Goal: Navigation & Orientation: Find specific page/section

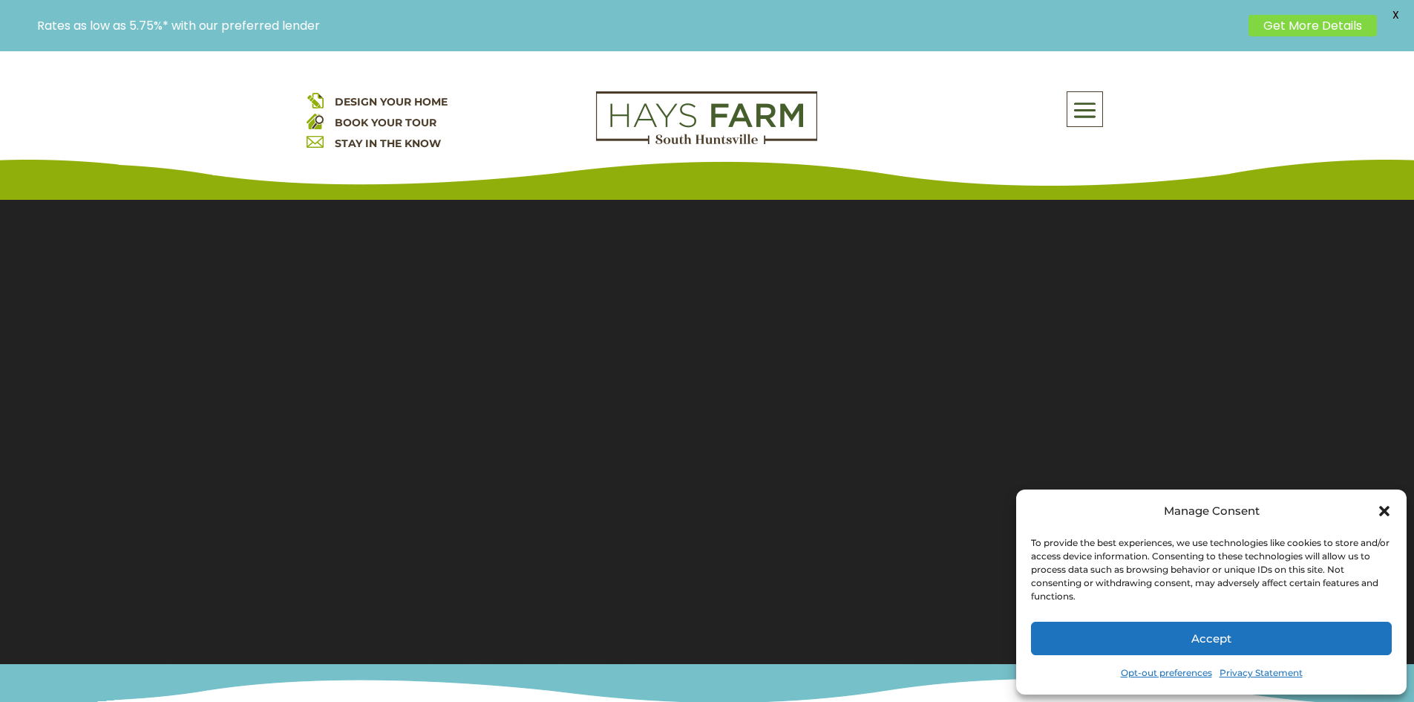
click at [1389, 11] on span "X" at bounding box center [1395, 15] width 22 height 22
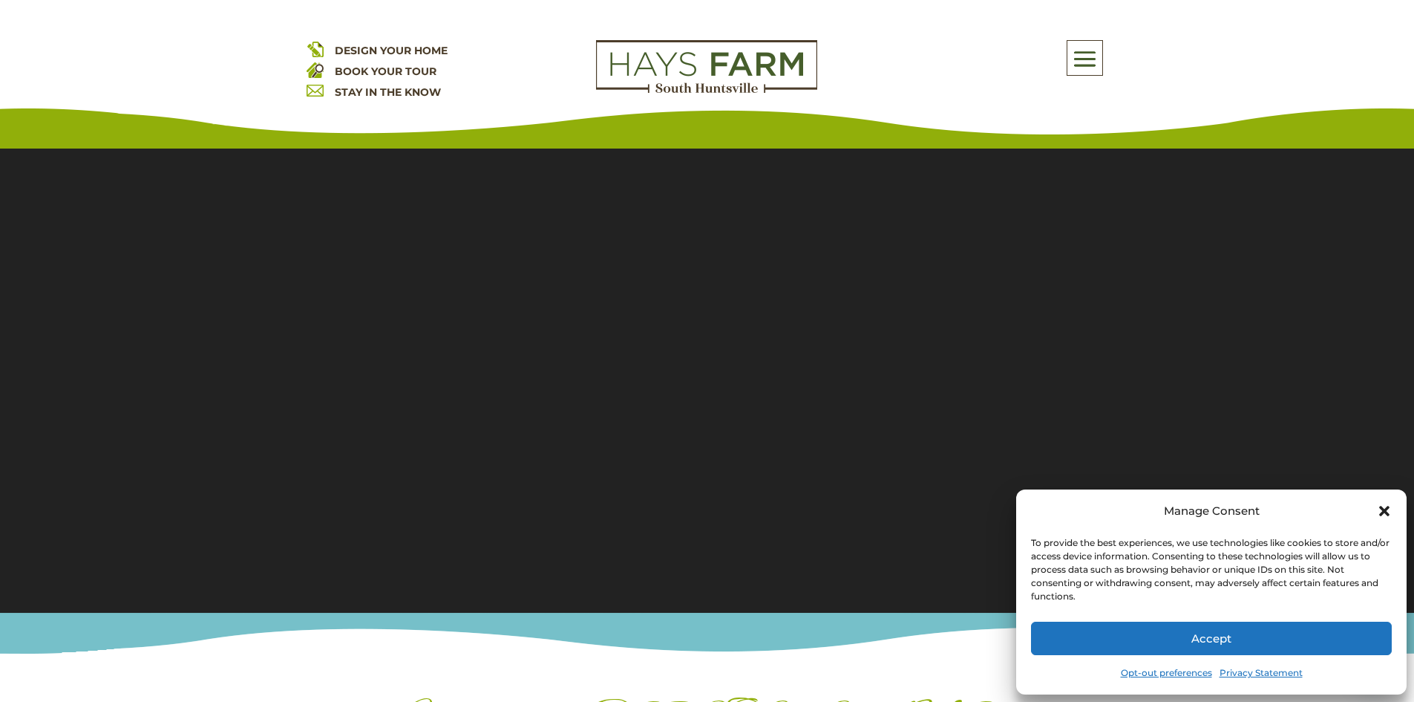
click at [1160, 643] on button "Accept" at bounding box center [1211, 637] width 361 height 33
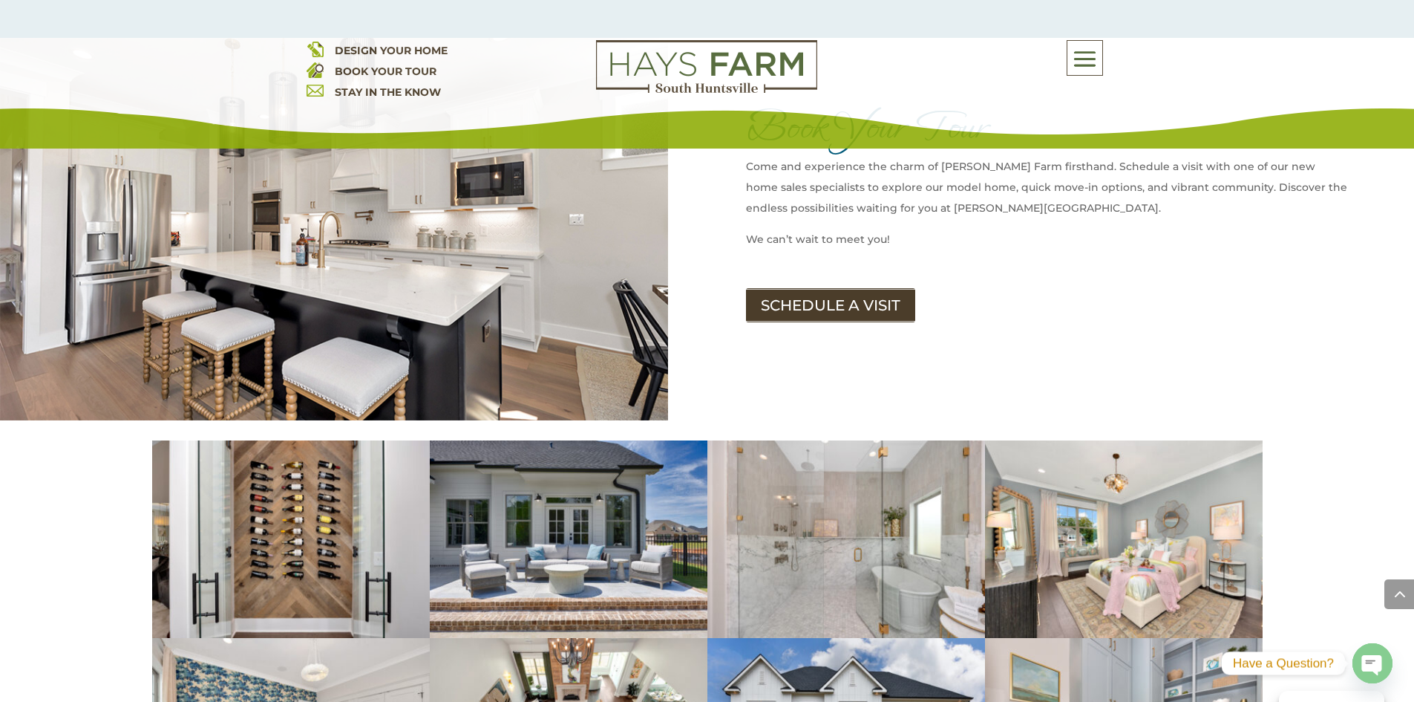
scroll to position [2227, 0]
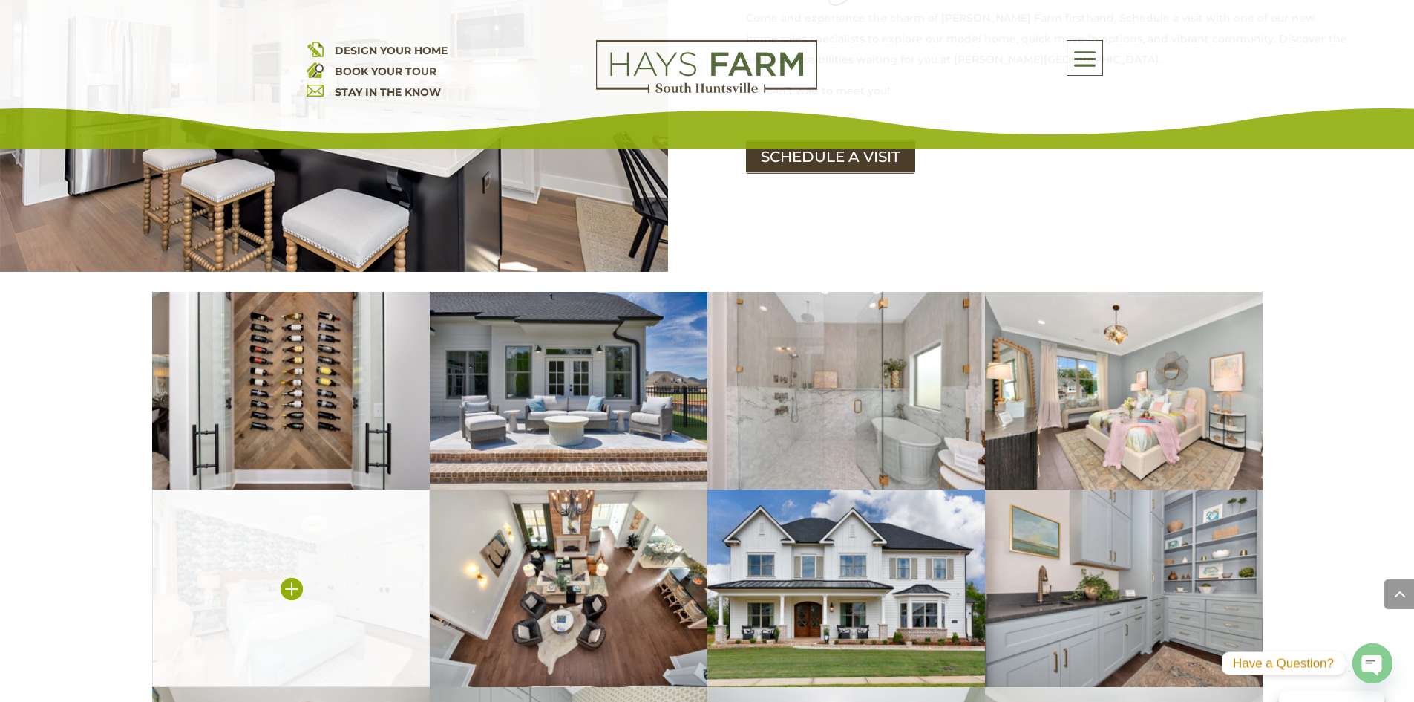
click at [278, 503] on img at bounding box center [291, 587] width 278 height 197
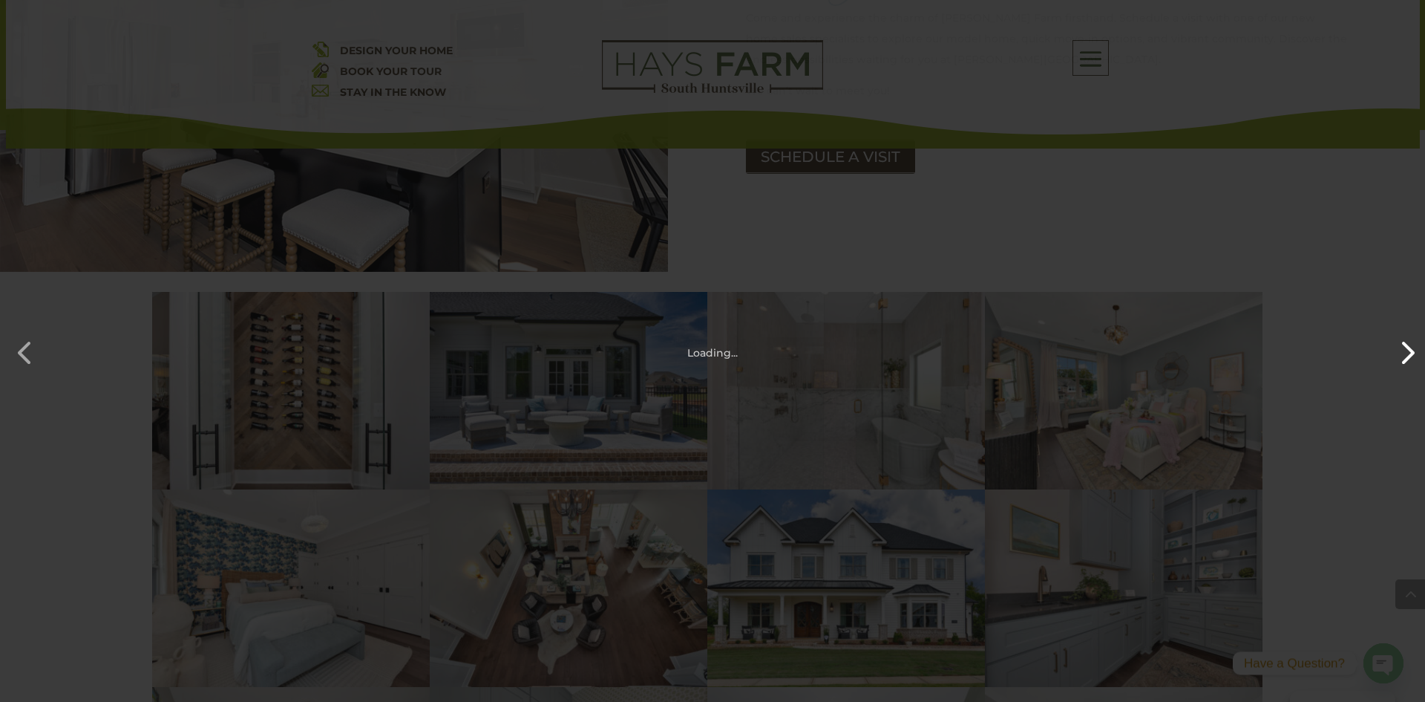
click at [1393, 352] on button "button" at bounding box center [1400, 345] width 36 height 36
click at [26, 347] on button "button" at bounding box center [18, 345] width 36 height 36
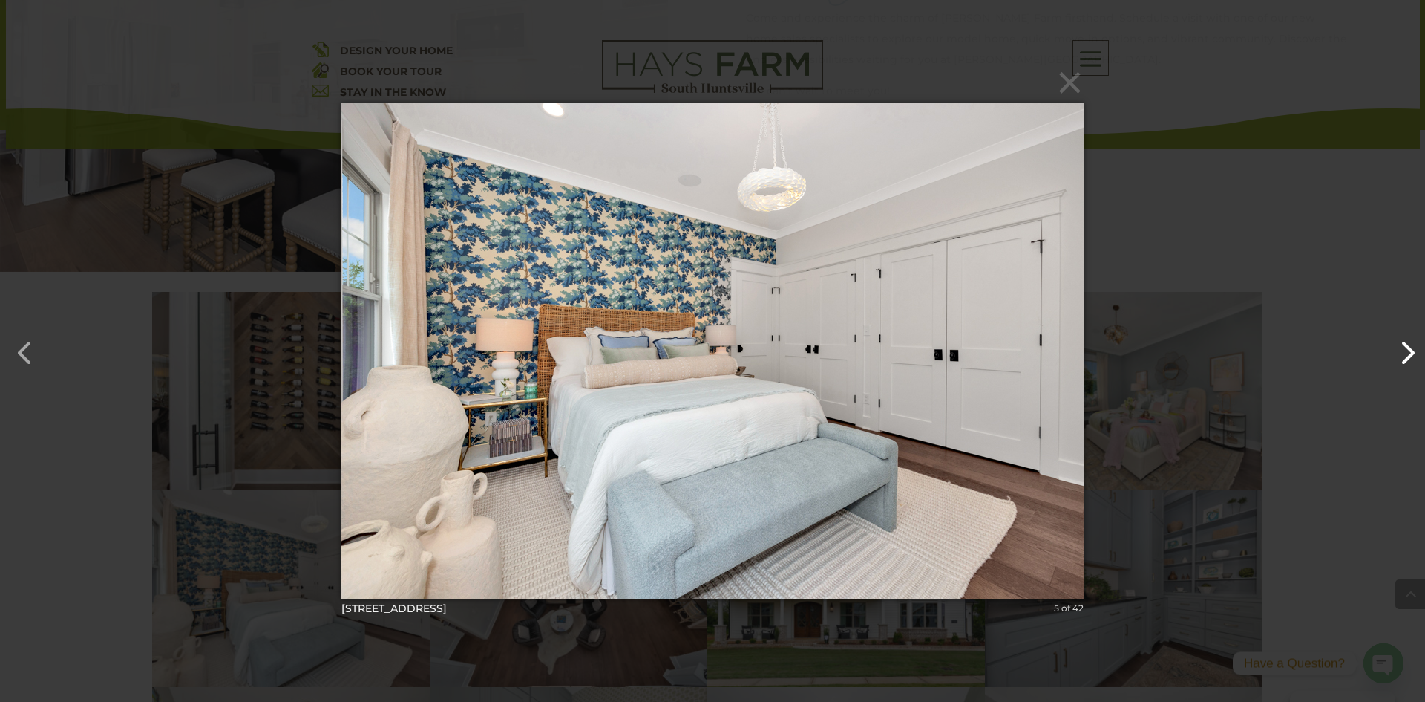
click at [1393, 352] on button "button" at bounding box center [1400, 345] width 36 height 36
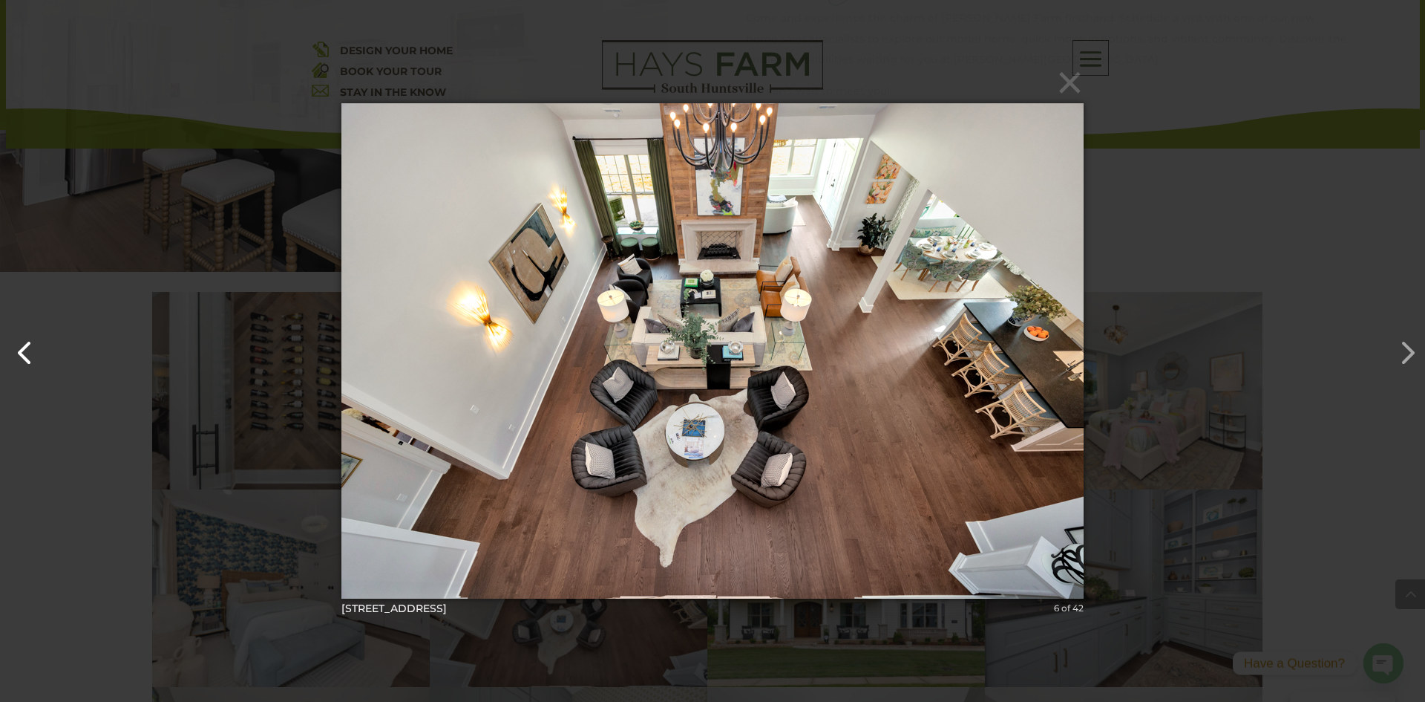
click at [14, 332] on button "button" at bounding box center [18, 345] width 36 height 36
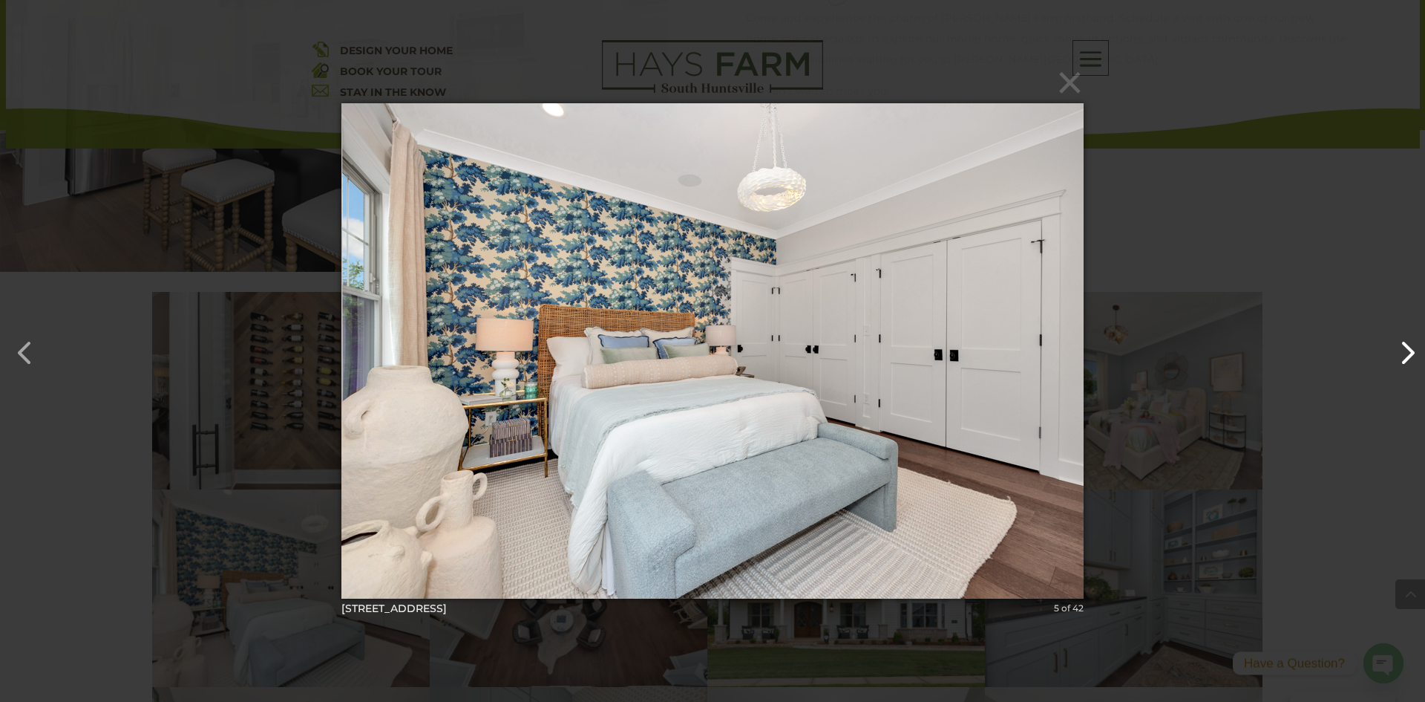
click at [1409, 350] on button "button" at bounding box center [1400, 345] width 36 height 36
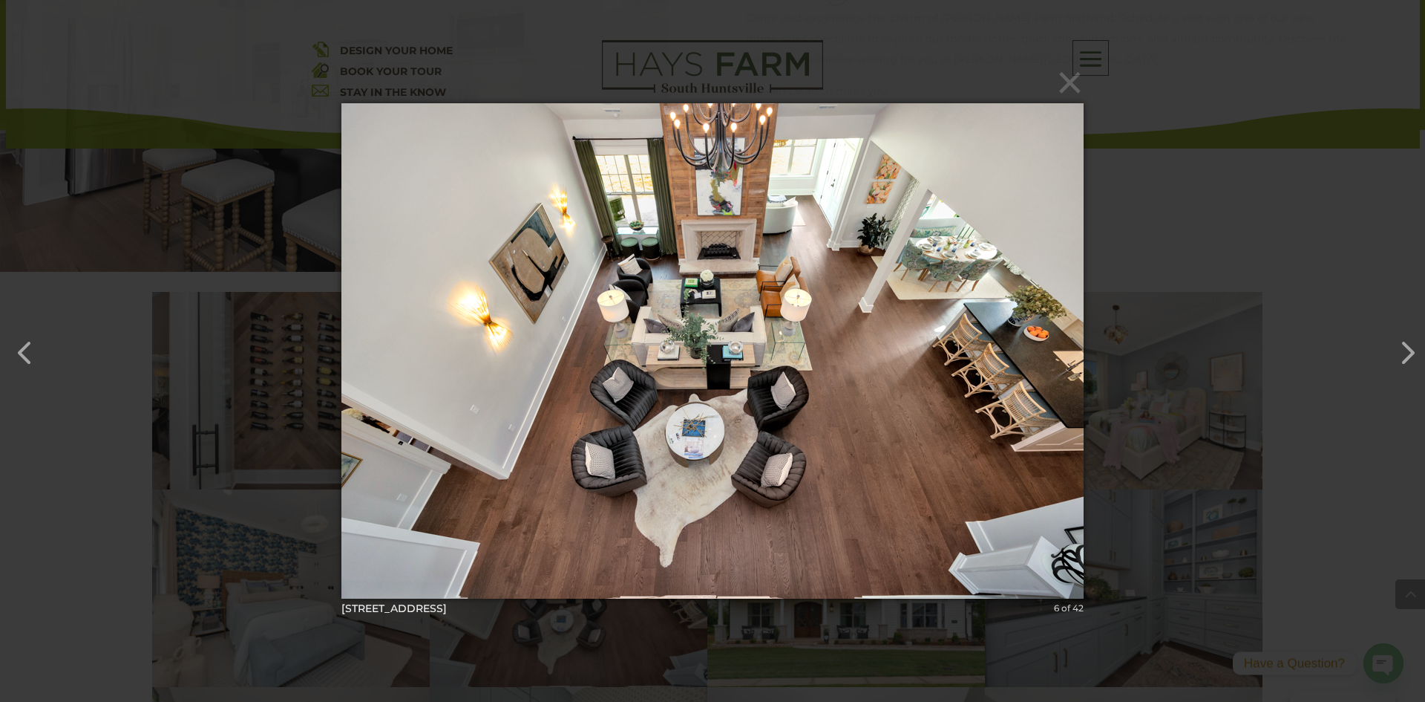
click at [1088, 66] on div "× [GEOGRAPHIC_DATA]-79 6 of 42 Loading..." at bounding box center [712, 351] width 1425 height 702
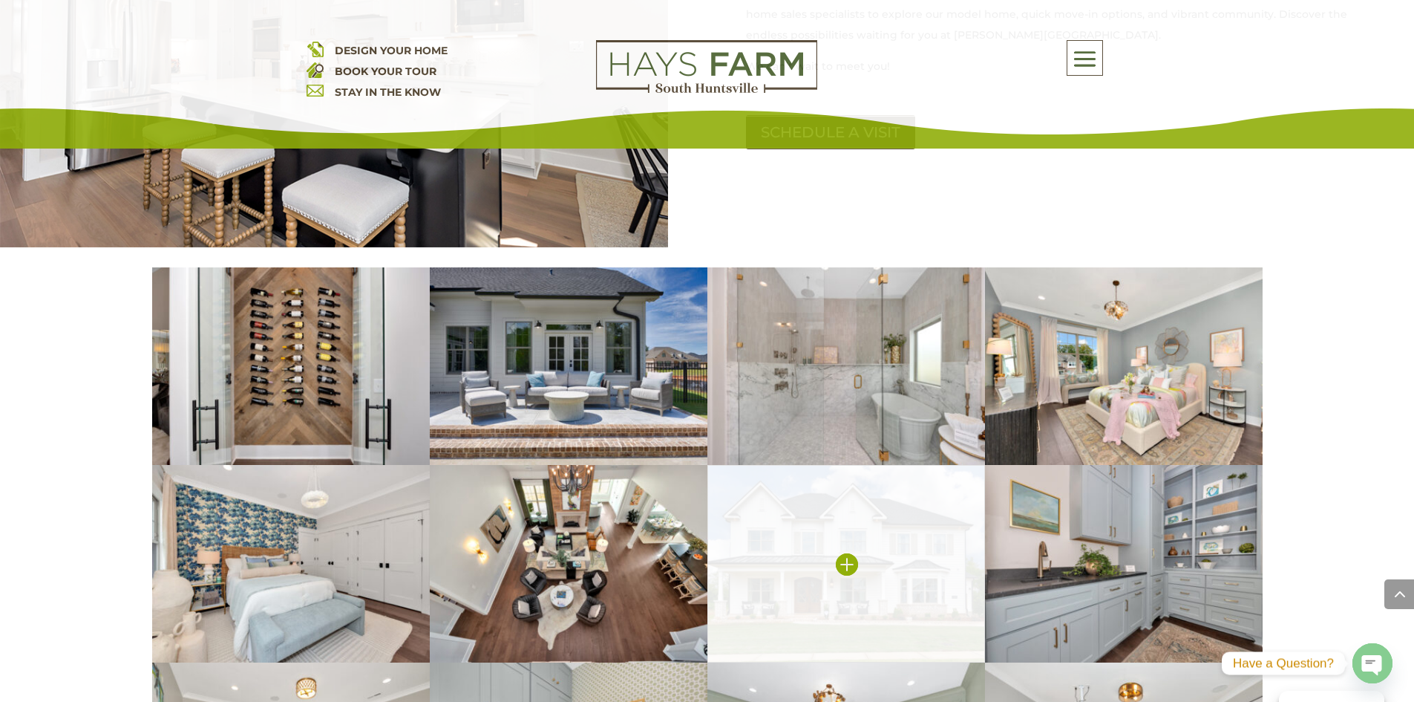
scroll to position [2450, 0]
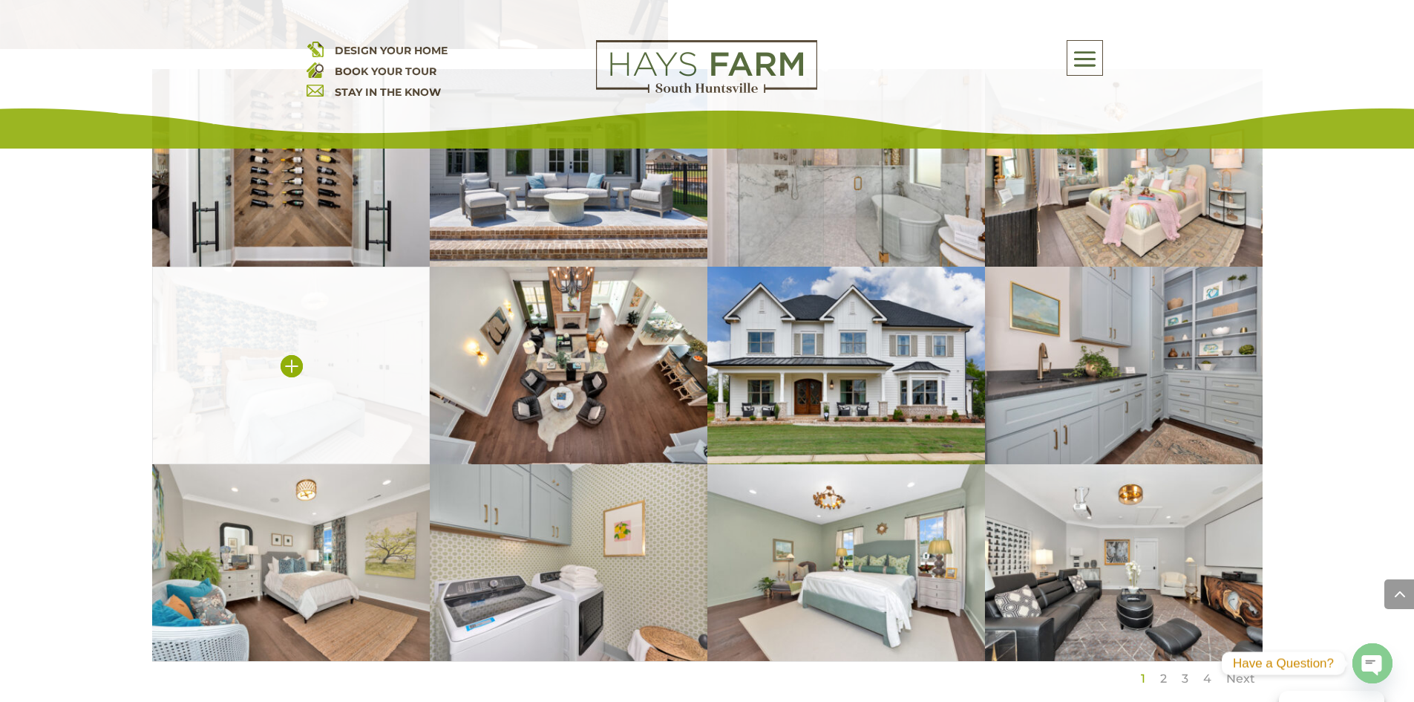
click at [241, 399] on img at bounding box center [291, 364] width 278 height 197
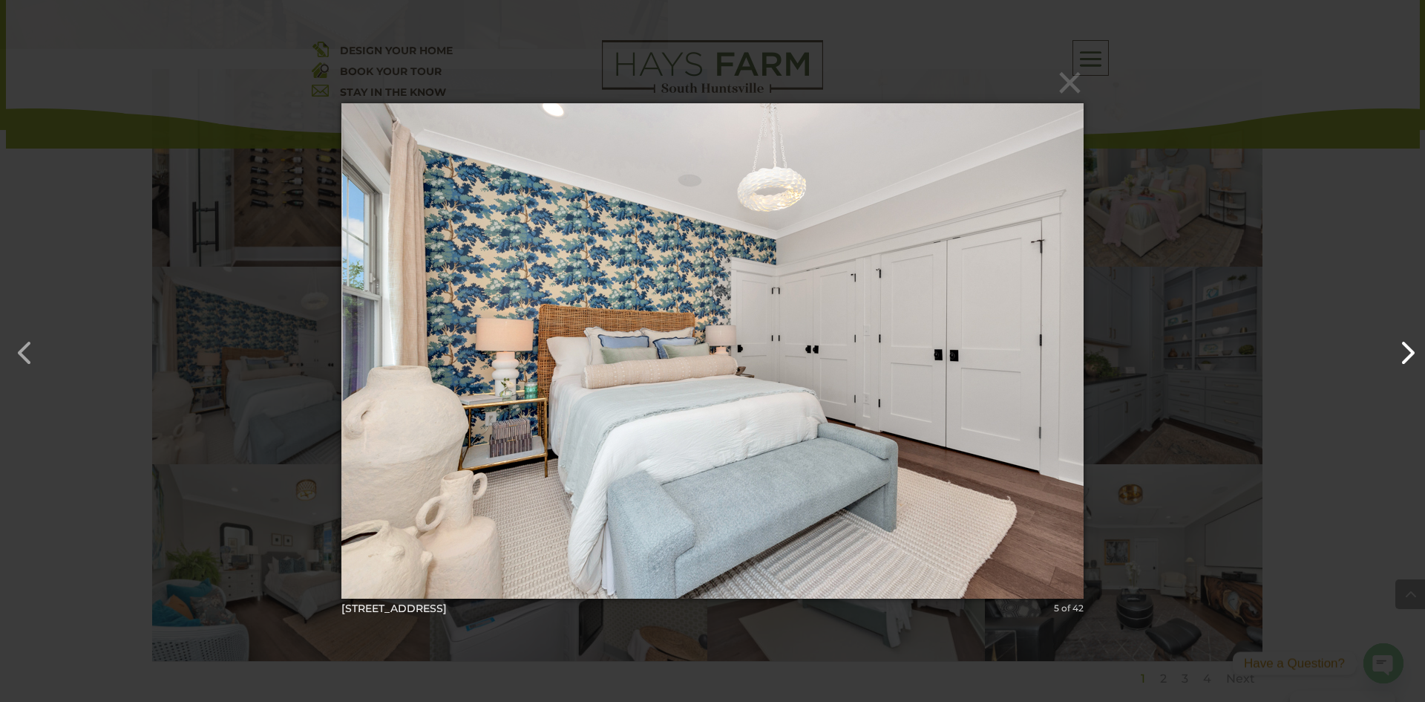
click at [1398, 336] on button "button" at bounding box center [1400, 345] width 36 height 36
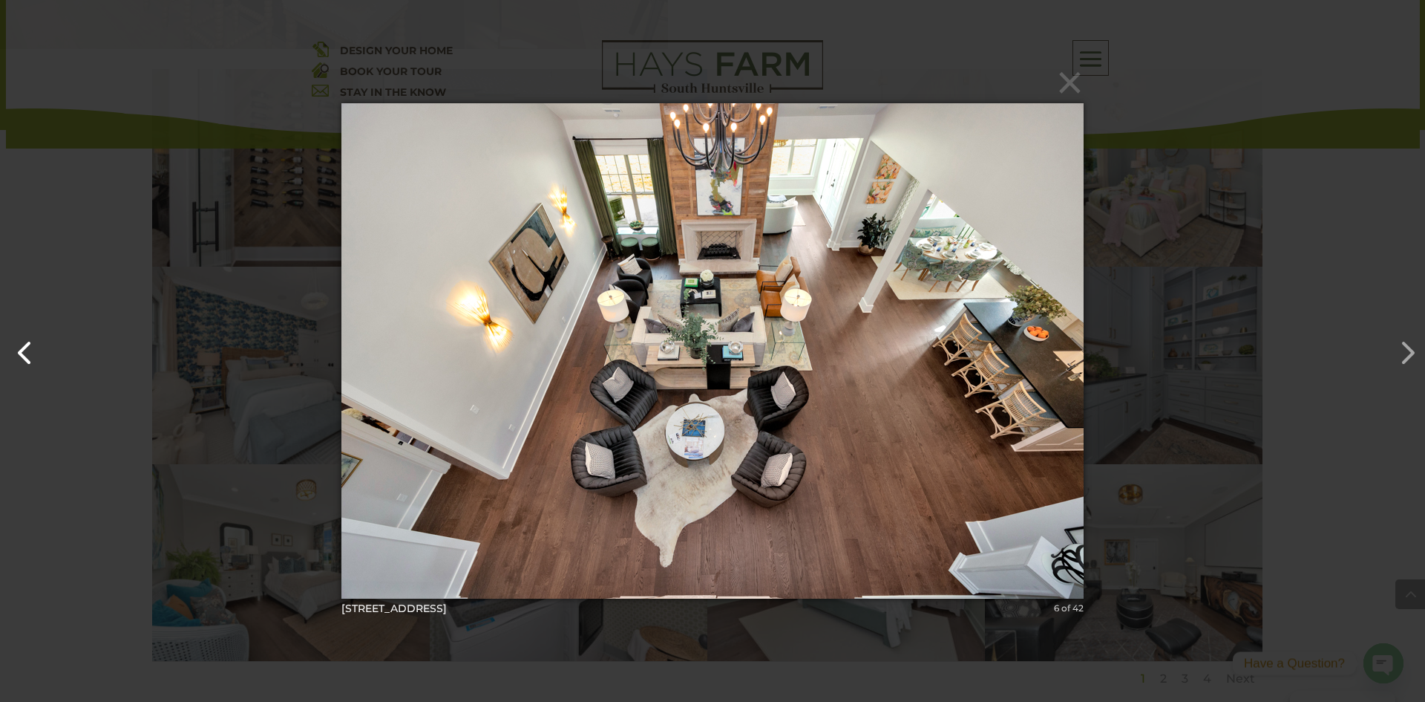
click at [17, 343] on button "button" at bounding box center [18, 345] width 36 height 36
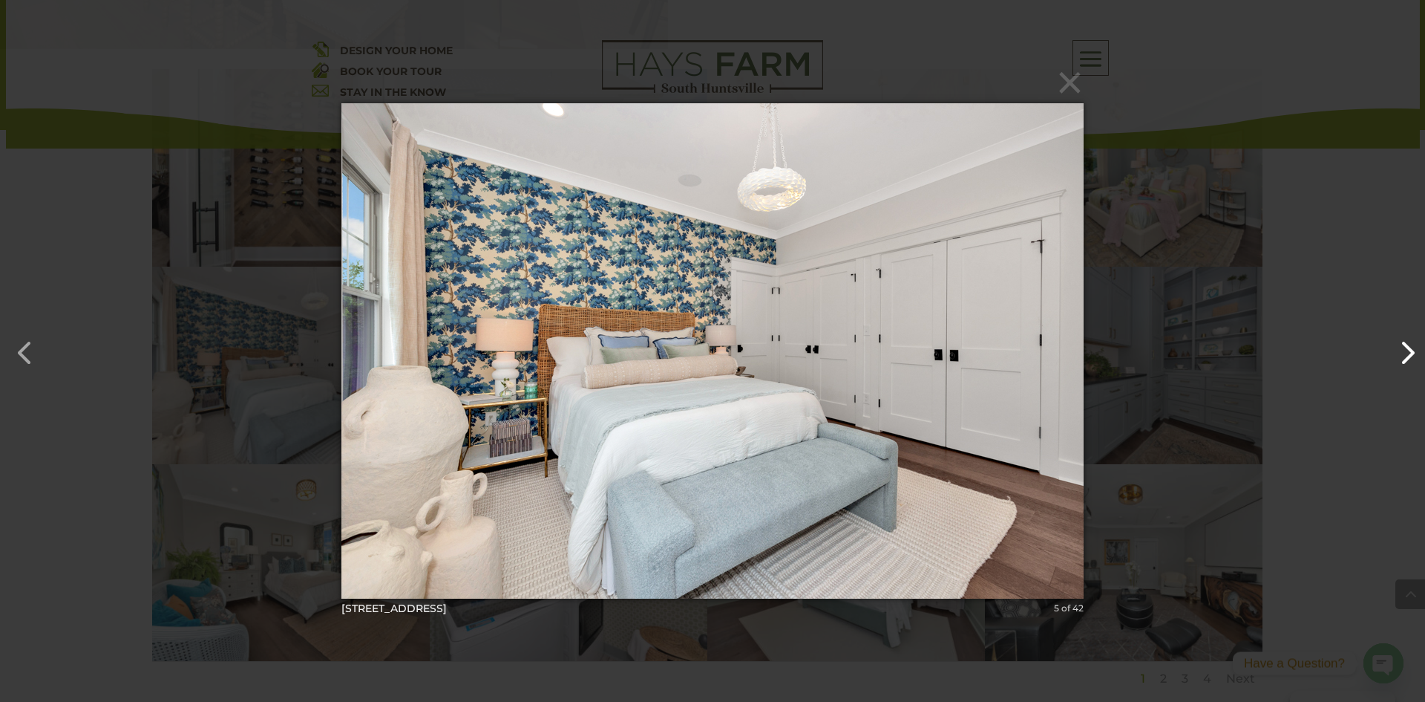
click at [1402, 336] on button "button" at bounding box center [1400, 345] width 36 height 36
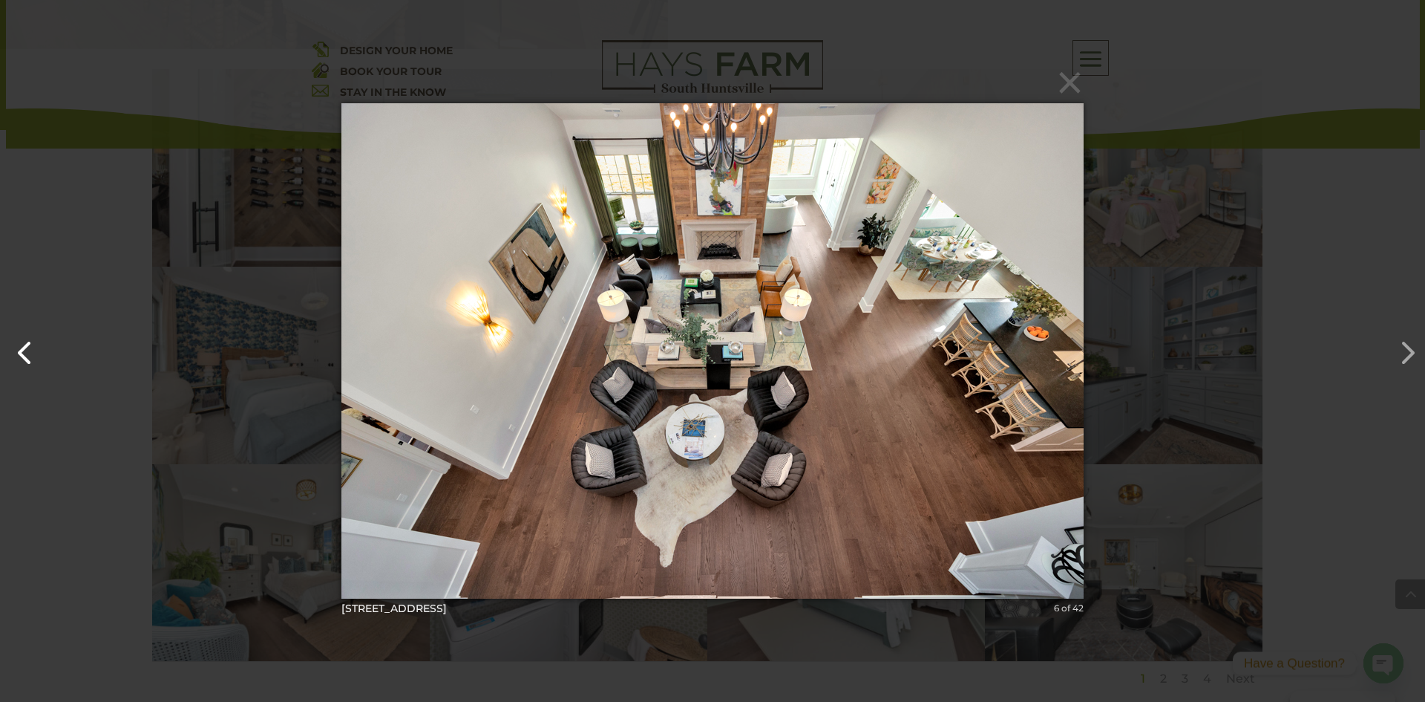
click at [22, 352] on button "button" at bounding box center [18, 345] width 36 height 36
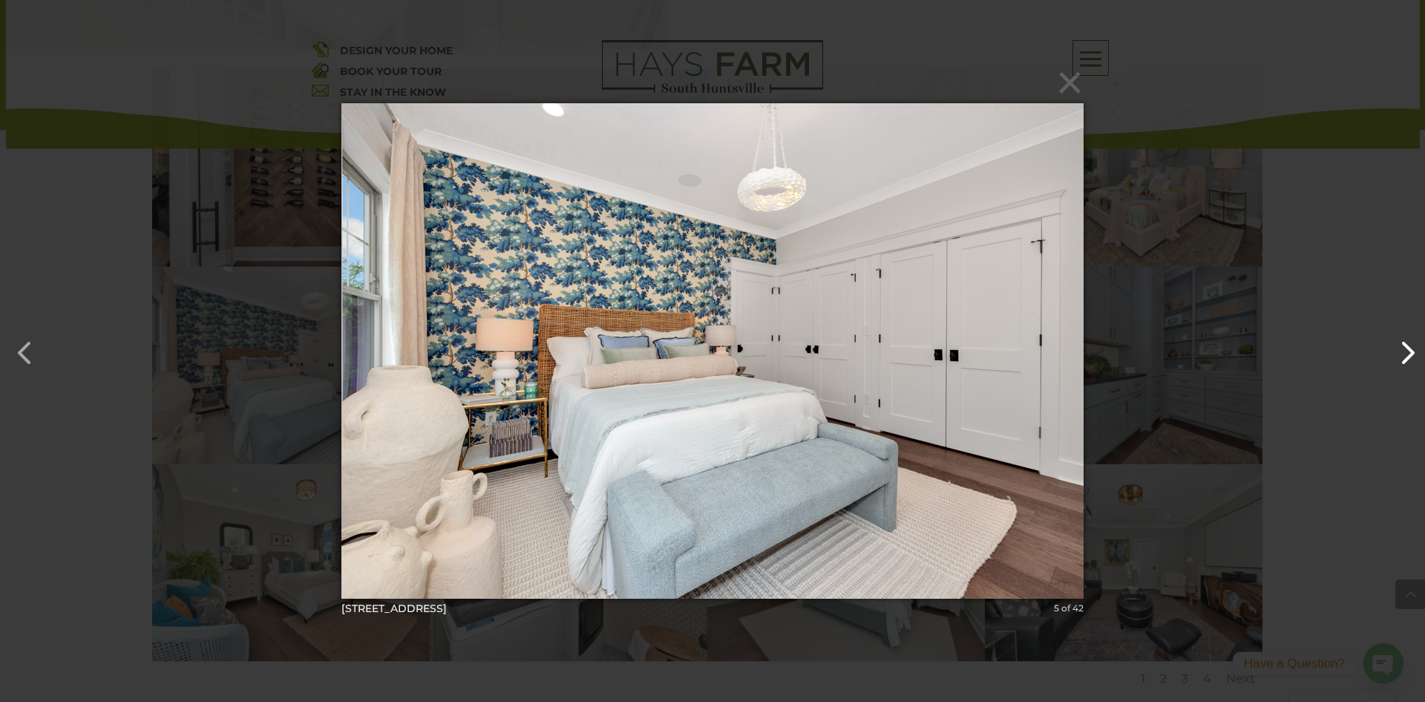
click at [1392, 335] on button "button" at bounding box center [1400, 345] width 36 height 36
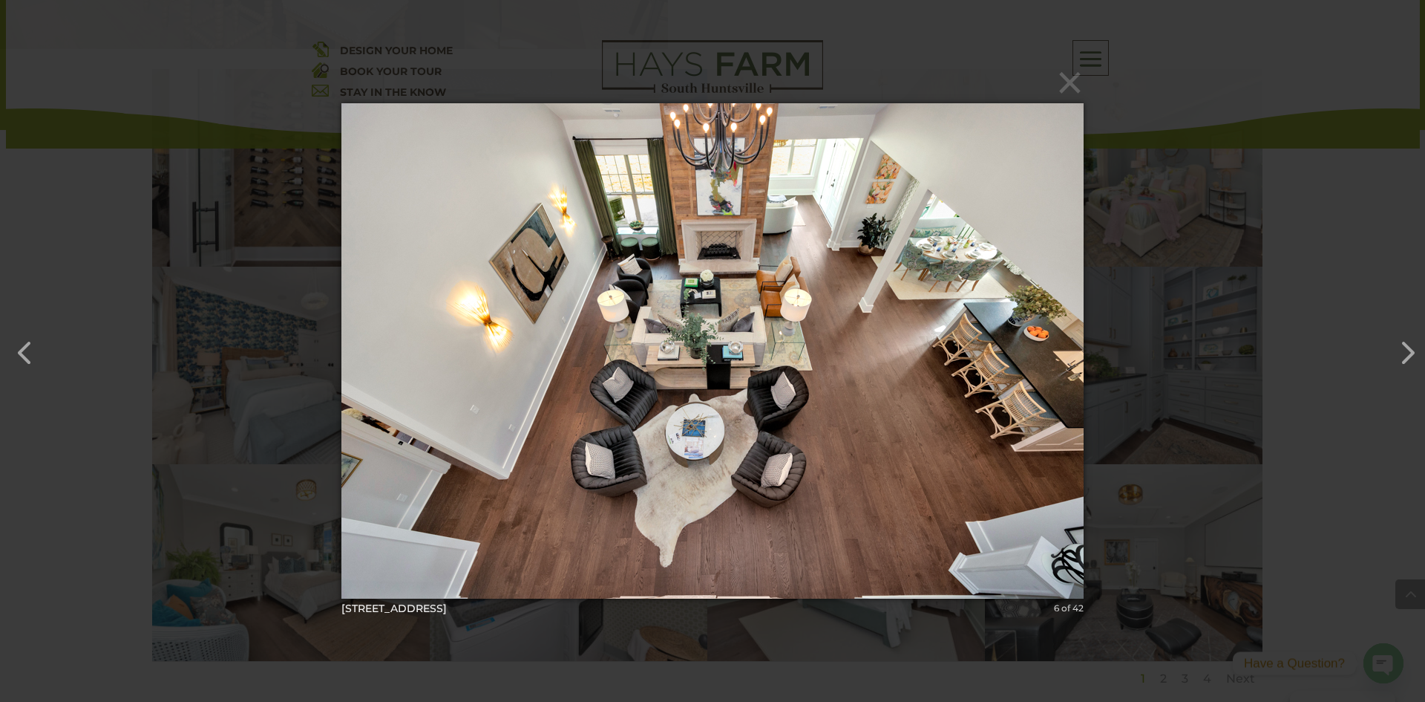
click at [1088, 66] on div "× [GEOGRAPHIC_DATA]-79 6 of 42 Loading..." at bounding box center [712, 351] width 1425 height 702
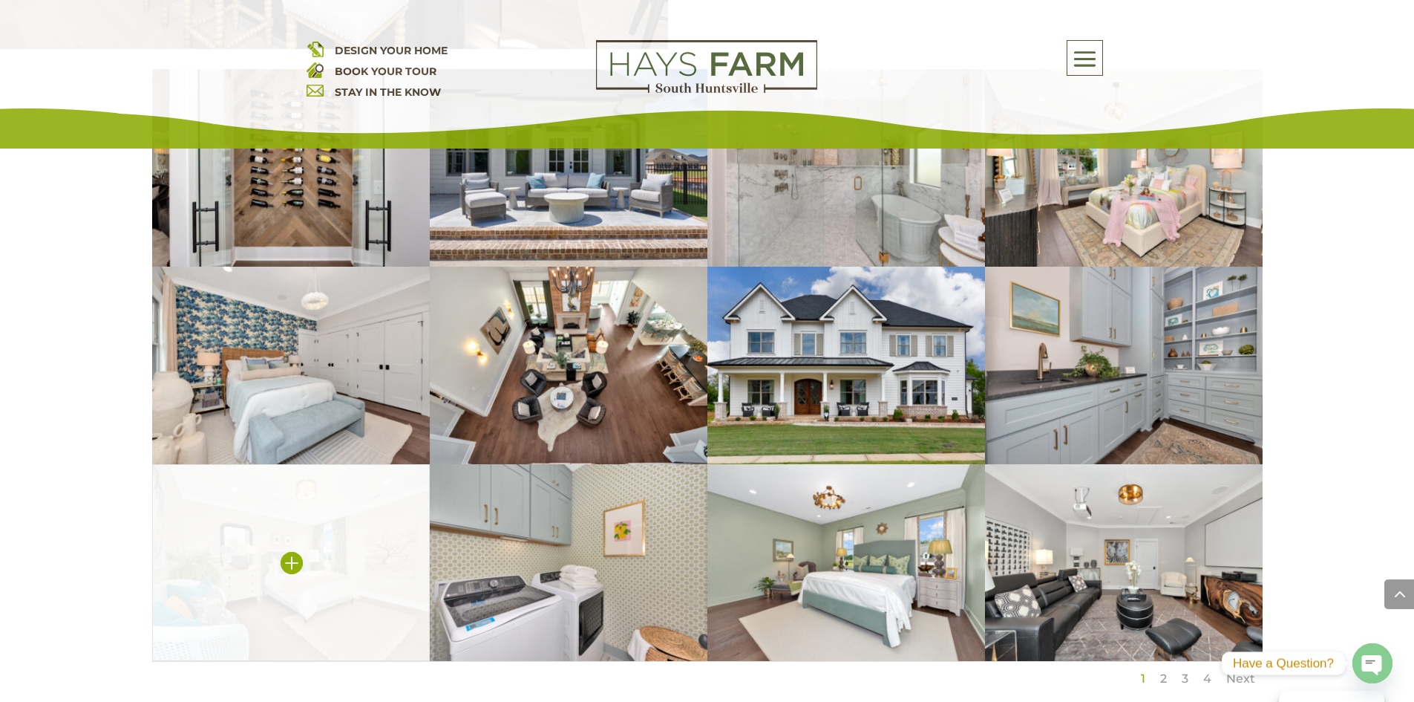
click at [311, 479] on img at bounding box center [291, 562] width 278 height 197
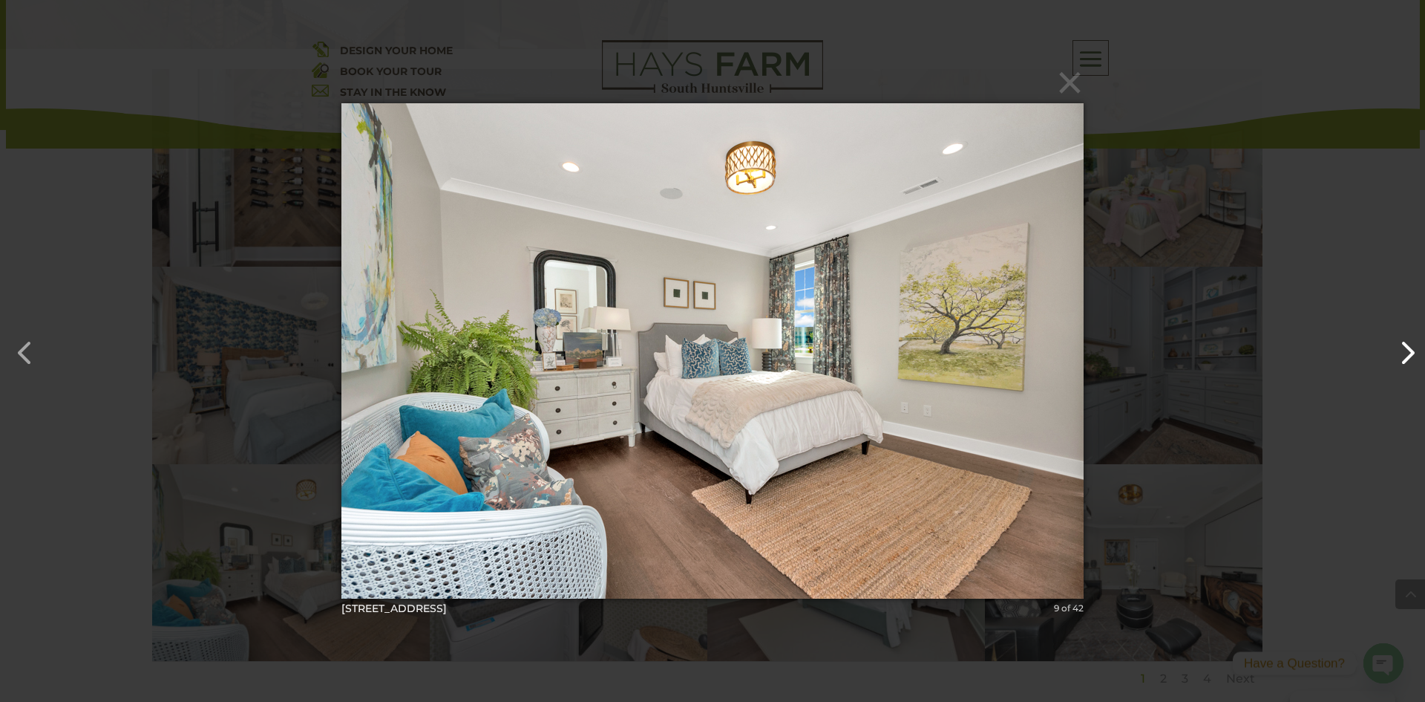
click at [1390, 339] on button "button" at bounding box center [1400, 345] width 36 height 36
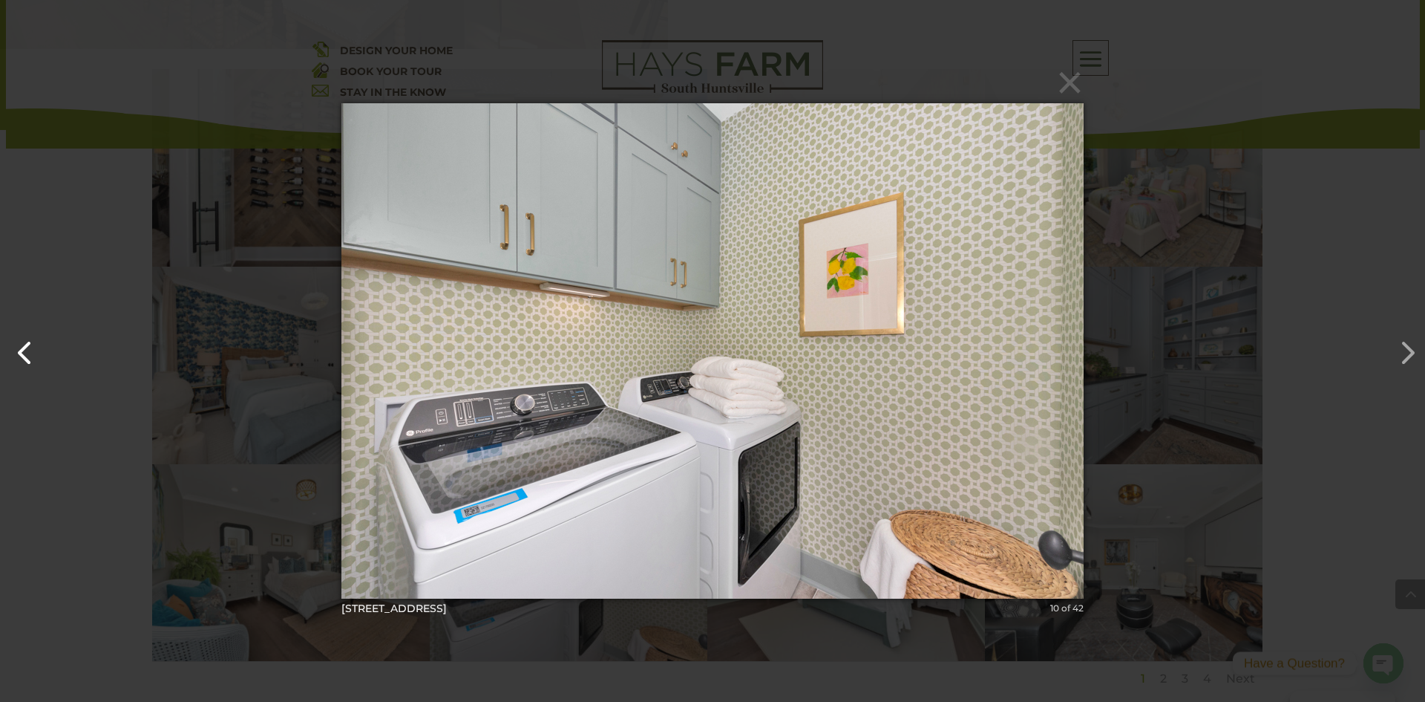
click at [24, 344] on button "button" at bounding box center [18, 345] width 36 height 36
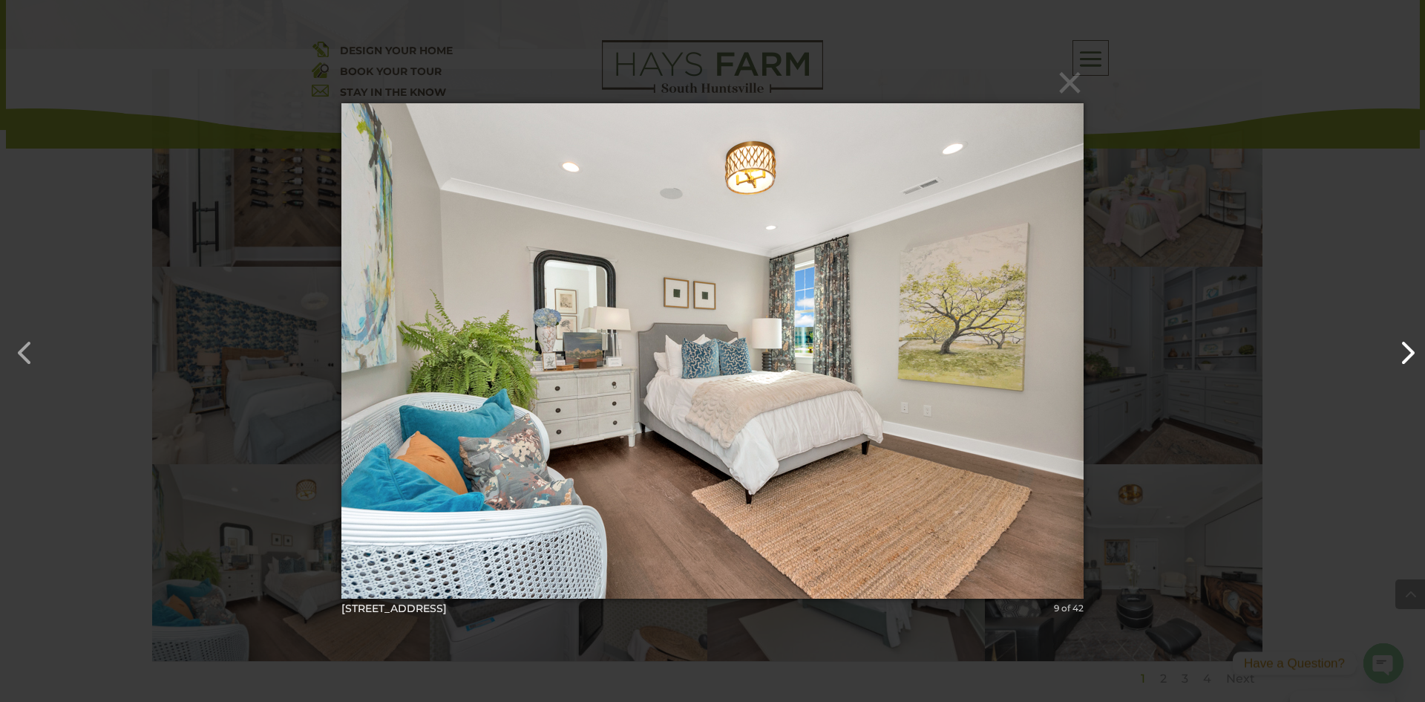
click at [1391, 339] on button "button" at bounding box center [1400, 345] width 36 height 36
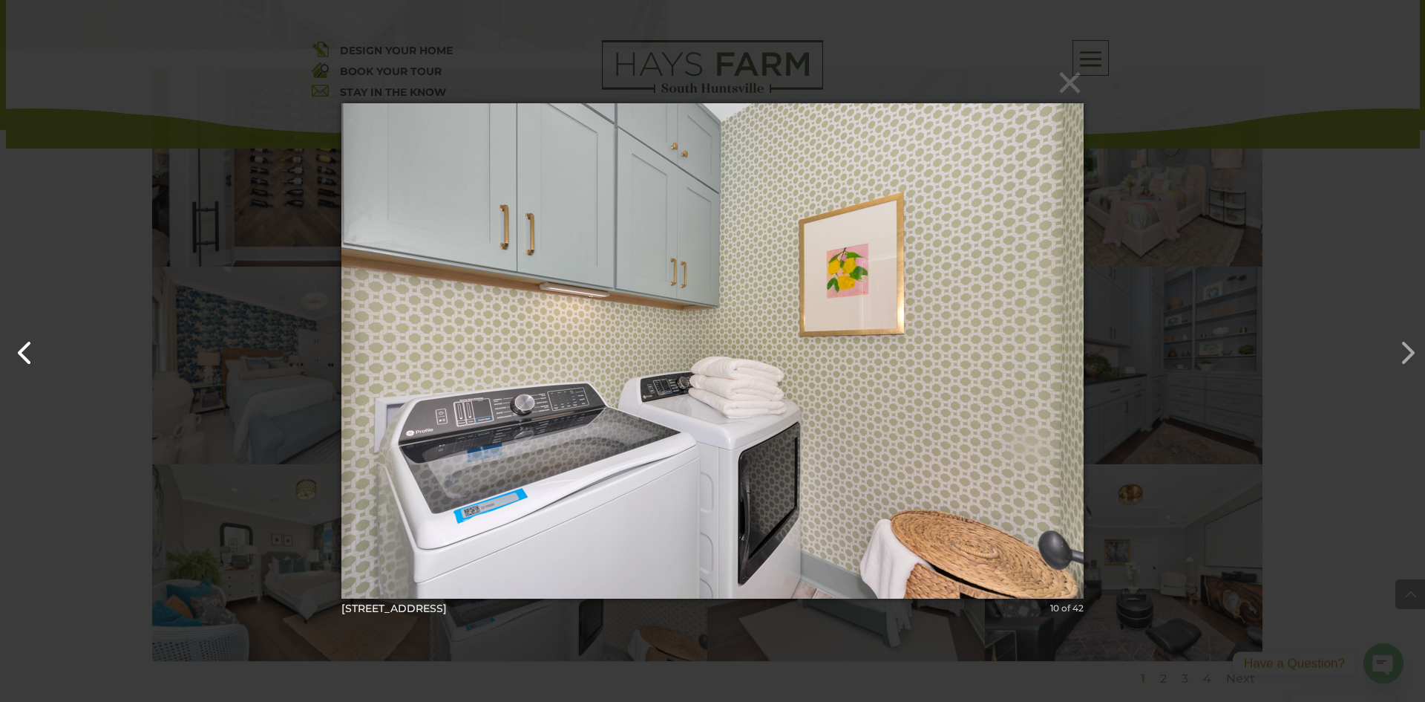
click at [19, 341] on button "button" at bounding box center [18, 345] width 36 height 36
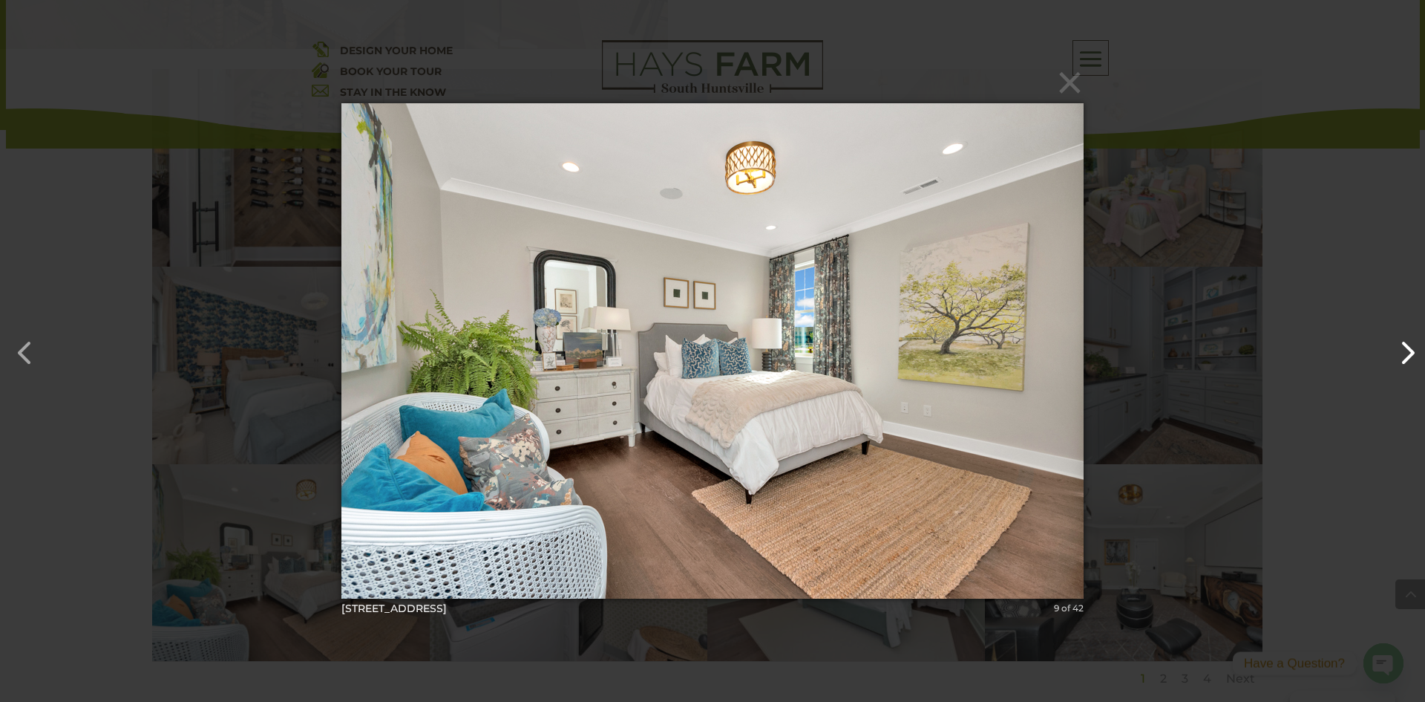
click at [1402, 344] on button "button" at bounding box center [1400, 345] width 36 height 36
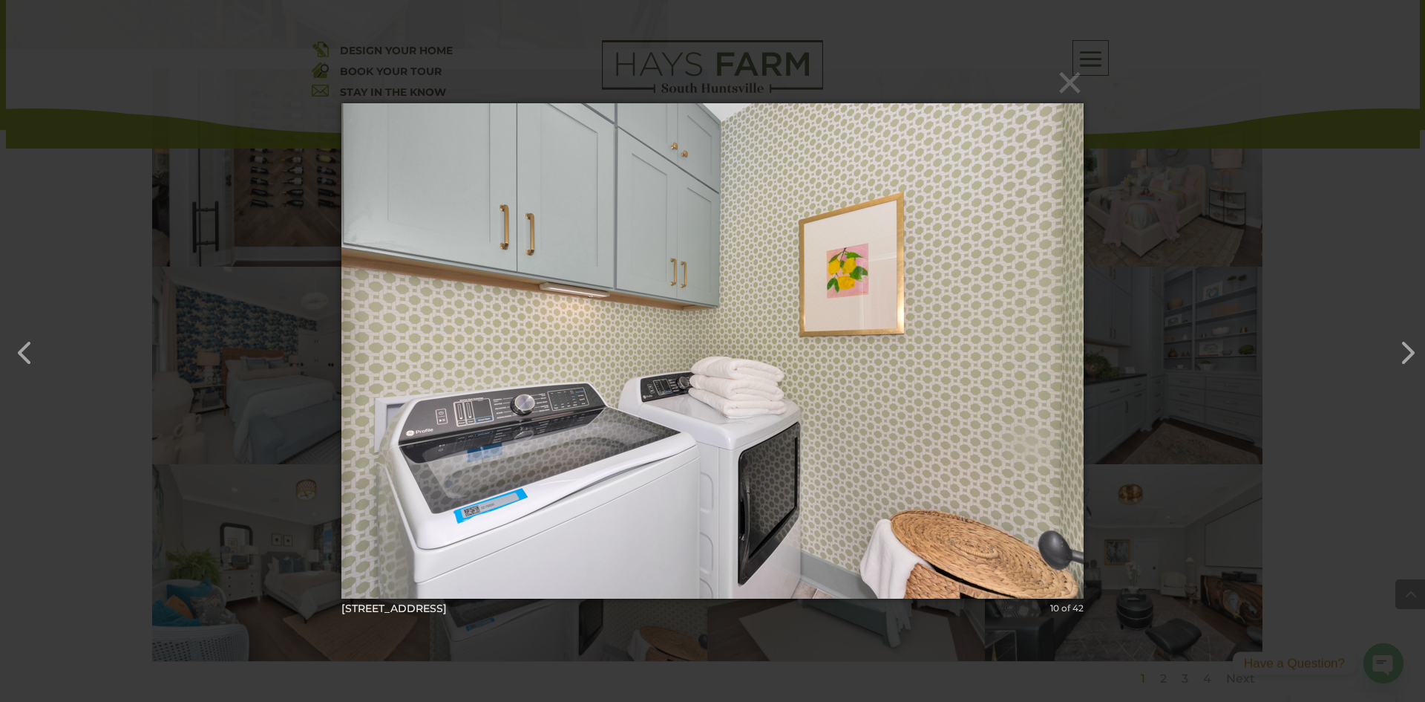
click at [1088, 66] on div "× [STREET_ADDRESS]-73 10 of 42 Loading..." at bounding box center [712, 351] width 1425 height 702
